Goal: Task Accomplishment & Management: Use online tool/utility

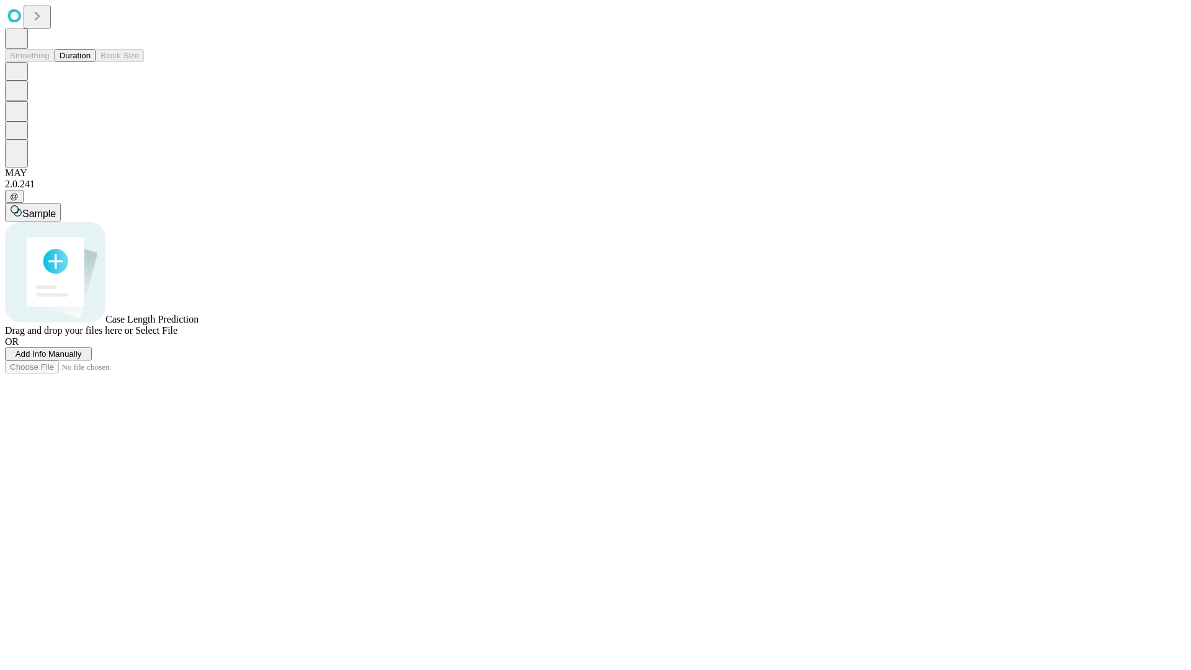
click at [82, 359] on span "Add Info Manually" at bounding box center [49, 353] width 66 height 9
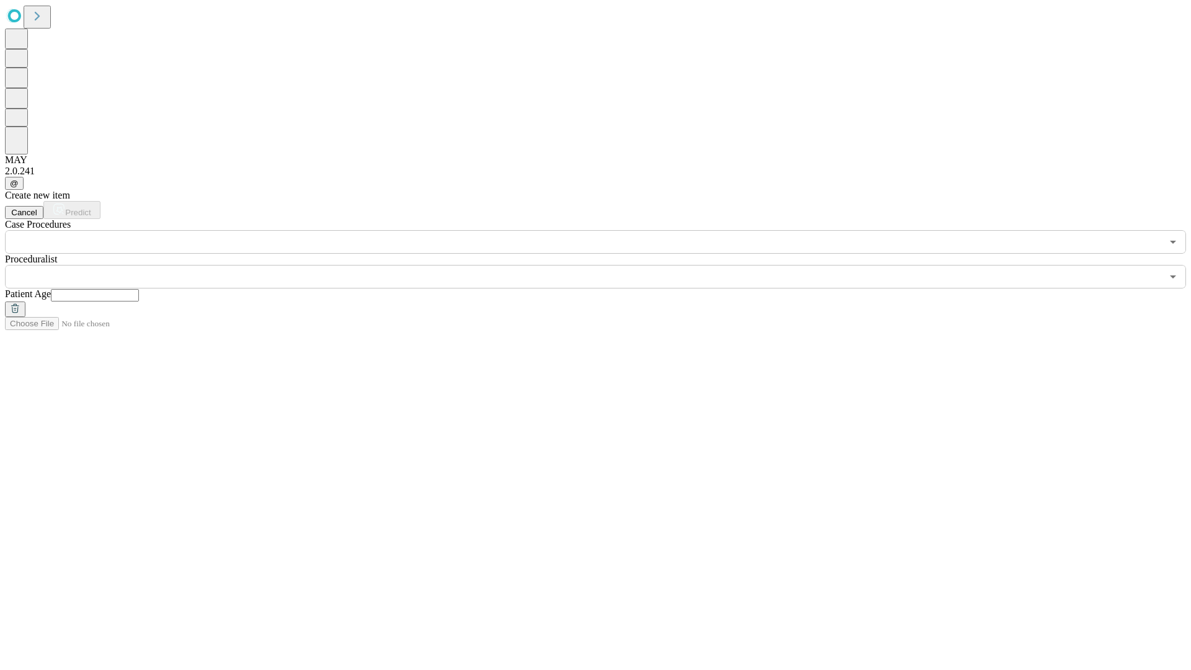
click at [139, 289] on input "text" at bounding box center [95, 295] width 88 height 12
type input "**"
click at [604, 265] on input "text" at bounding box center [583, 277] width 1157 height 24
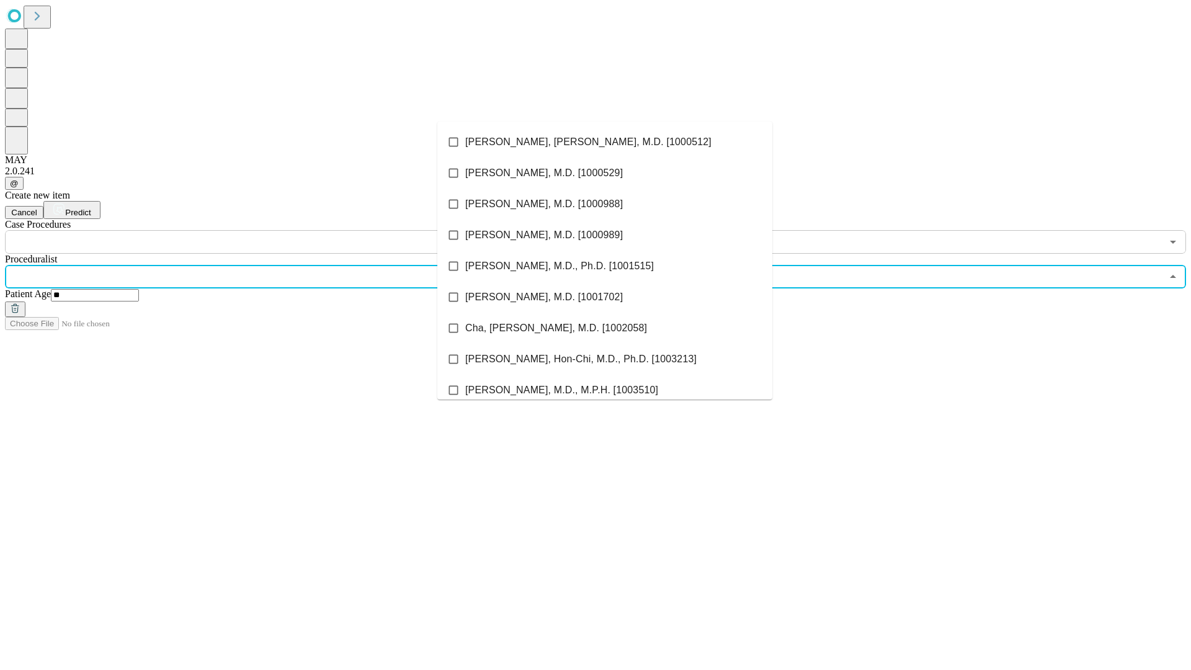
click at [605, 142] on li "[PERSON_NAME], [PERSON_NAME], M.D. [1000512]" at bounding box center [604, 142] width 335 height 31
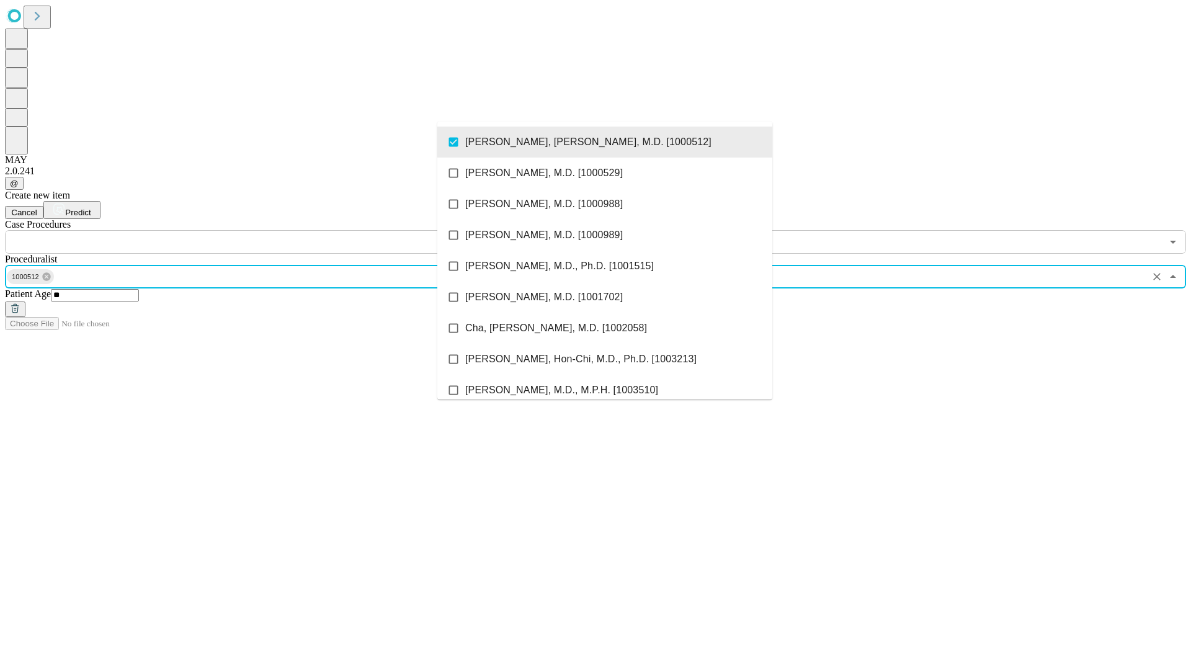
click at [261, 230] on input "text" at bounding box center [583, 242] width 1157 height 24
